Goal: Navigation & Orientation: Find specific page/section

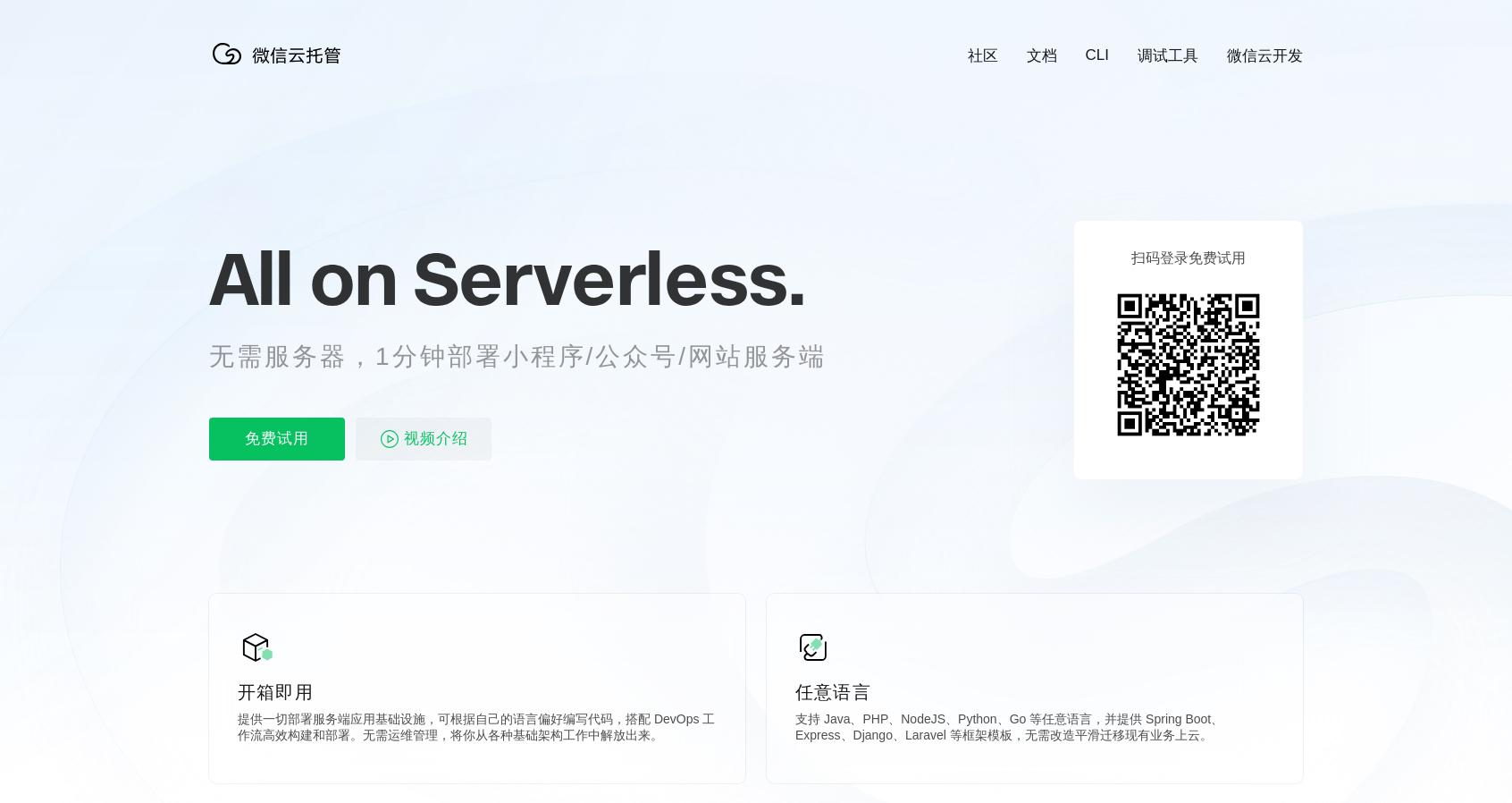
scroll to position [0, 3177]
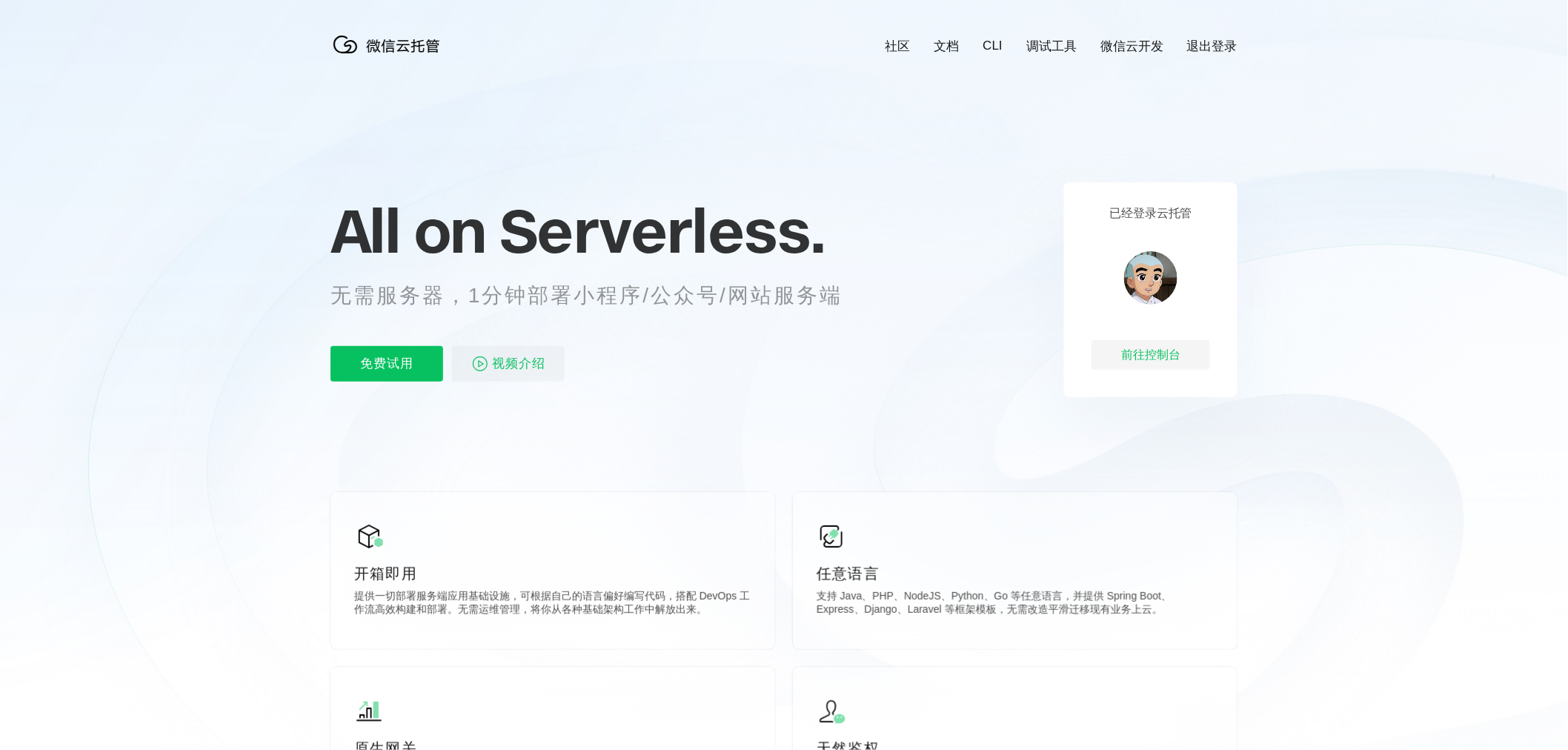
scroll to position [0, 2633]
click at [1153, 364] on div "前往控制台" at bounding box center [1150, 355] width 119 height 30
click at [1123, 46] on link "微信云开发" at bounding box center [1131, 46] width 63 height 17
click at [1139, 57] on icon at bounding box center [784, 400] width 1423 height 801
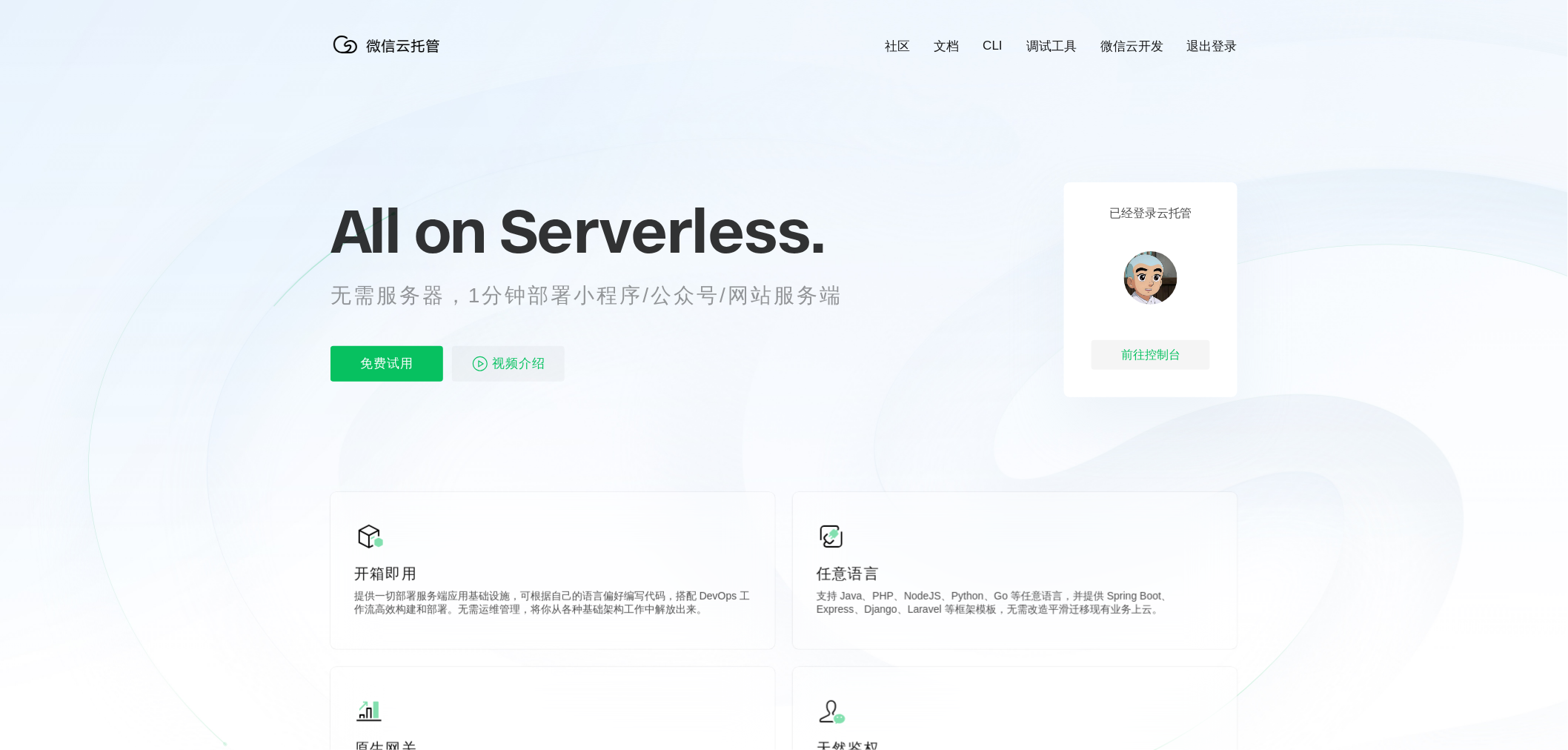
click at [1139, 49] on link "微信云开发" at bounding box center [1131, 46] width 63 height 17
click at [1219, 45] on link "退出登录" at bounding box center [1212, 46] width 50 height 17
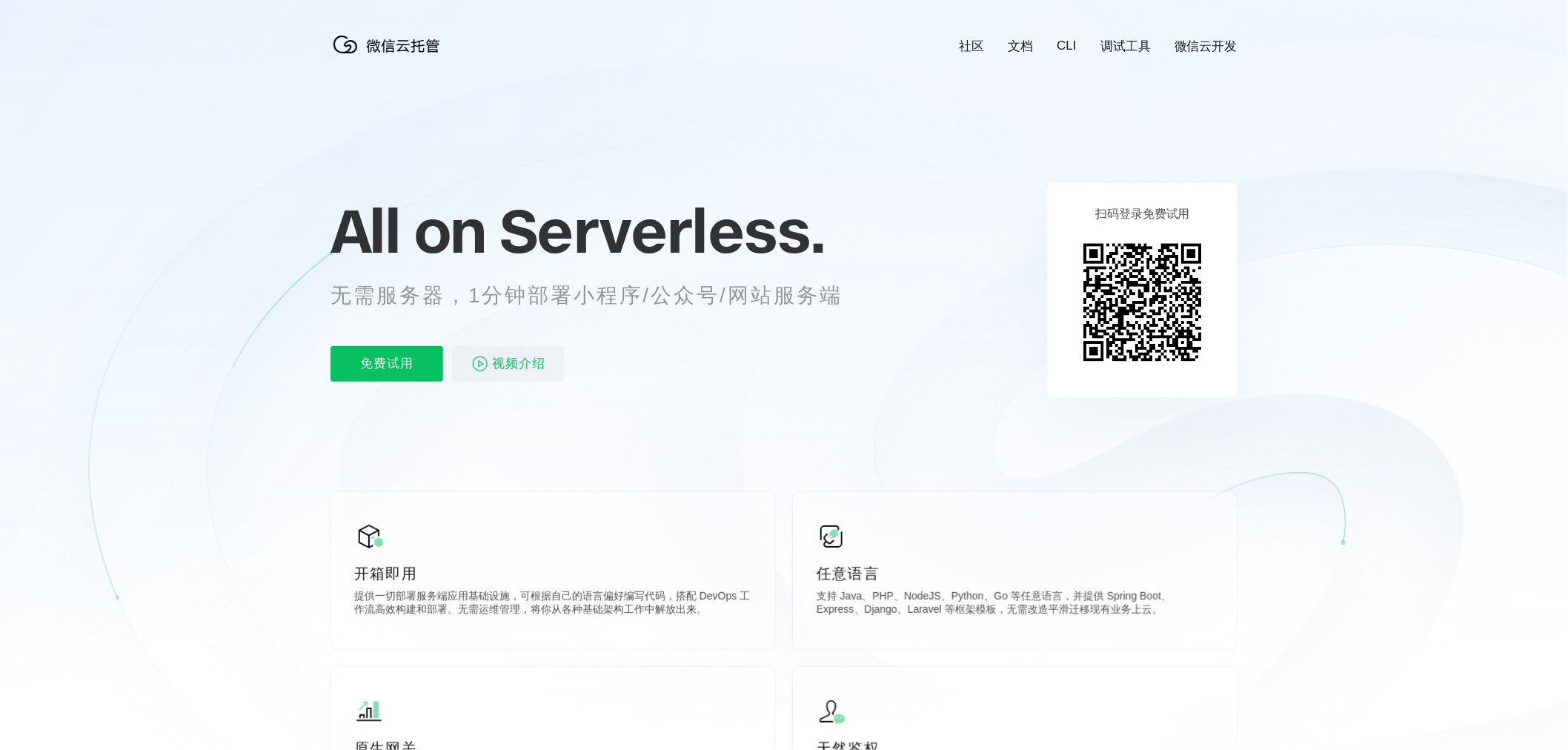
click at [1239, 42] on icon at bounding box center [784, 400] width 1423 height 801
drag, startPoint x: 1239, startPoint y: 42, endPoint x: 1226, endPoint y: 41, distance: 13.0
click at [1239, 41] on icon at bounding box center [784, 400] width 1423 height 801
click at [1218, 41] on link "微信云开发" at bounding box center [1205, 46] width 63 height 17
